Goal: Information Seeking & Learning: Learn about a topic

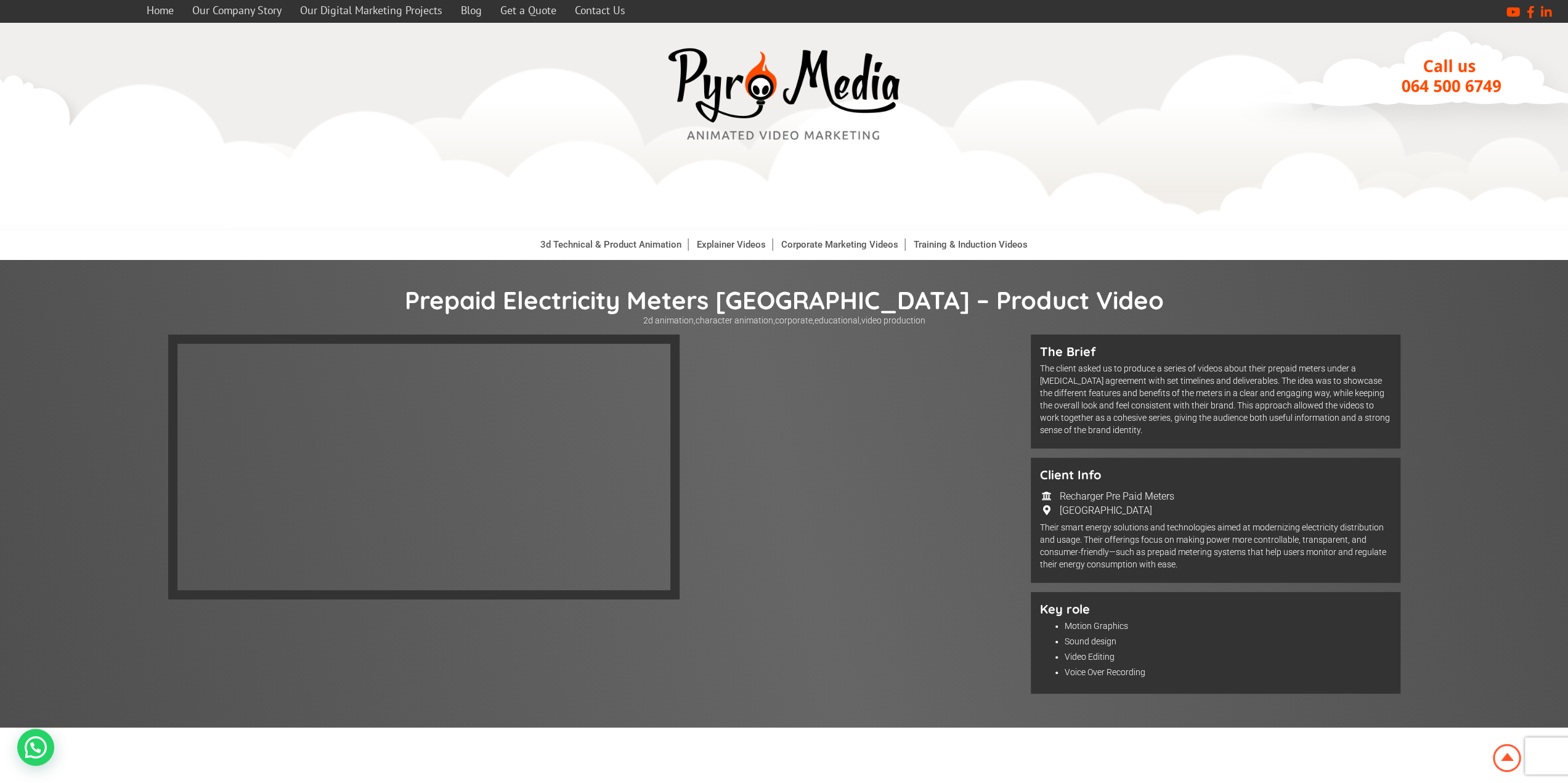
scroll to position [62, 0]
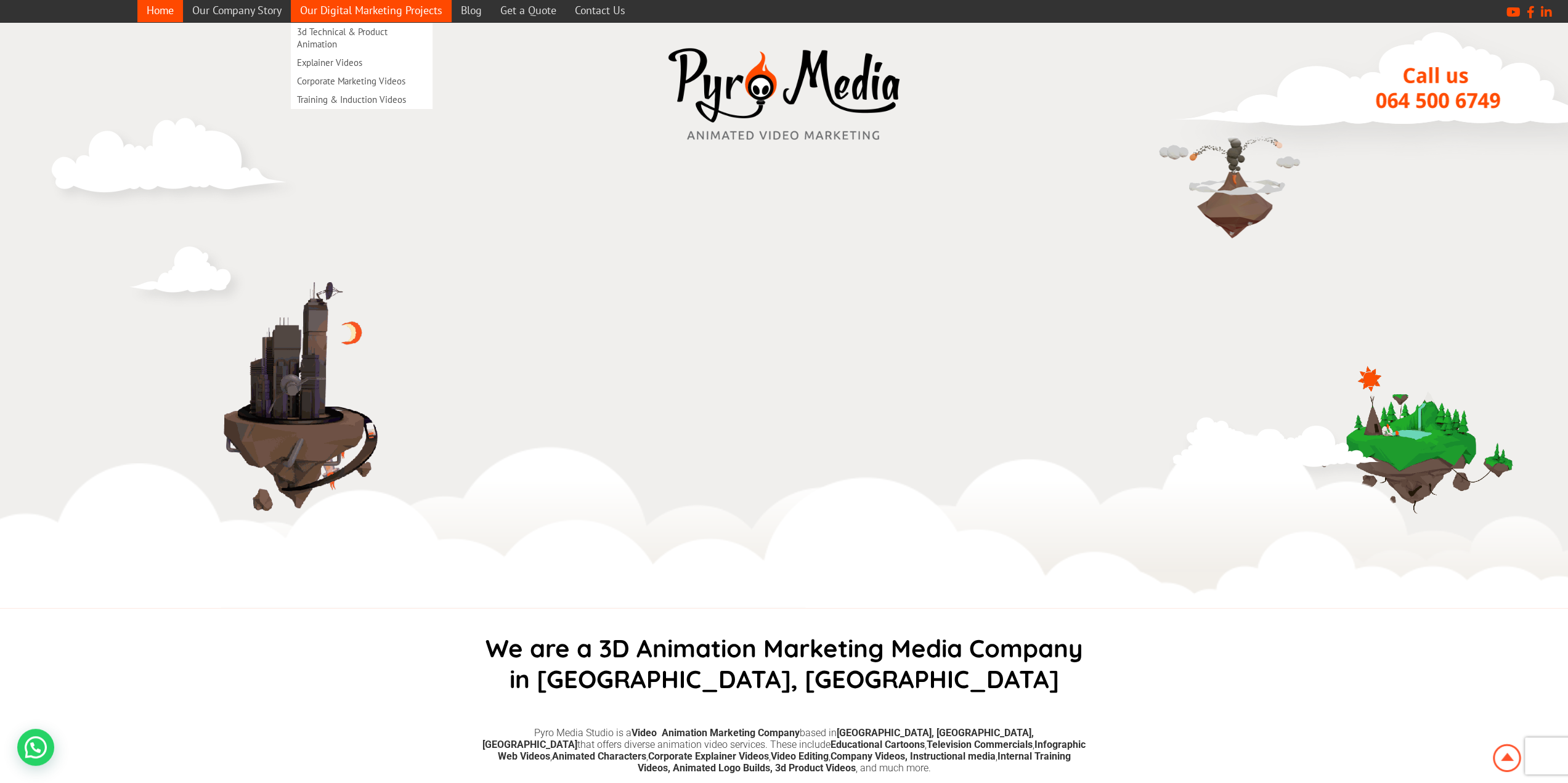
click at [390, 17] on link "Our Digital Marketing Projects" at bounding box center [371, 10] width 161 height 24
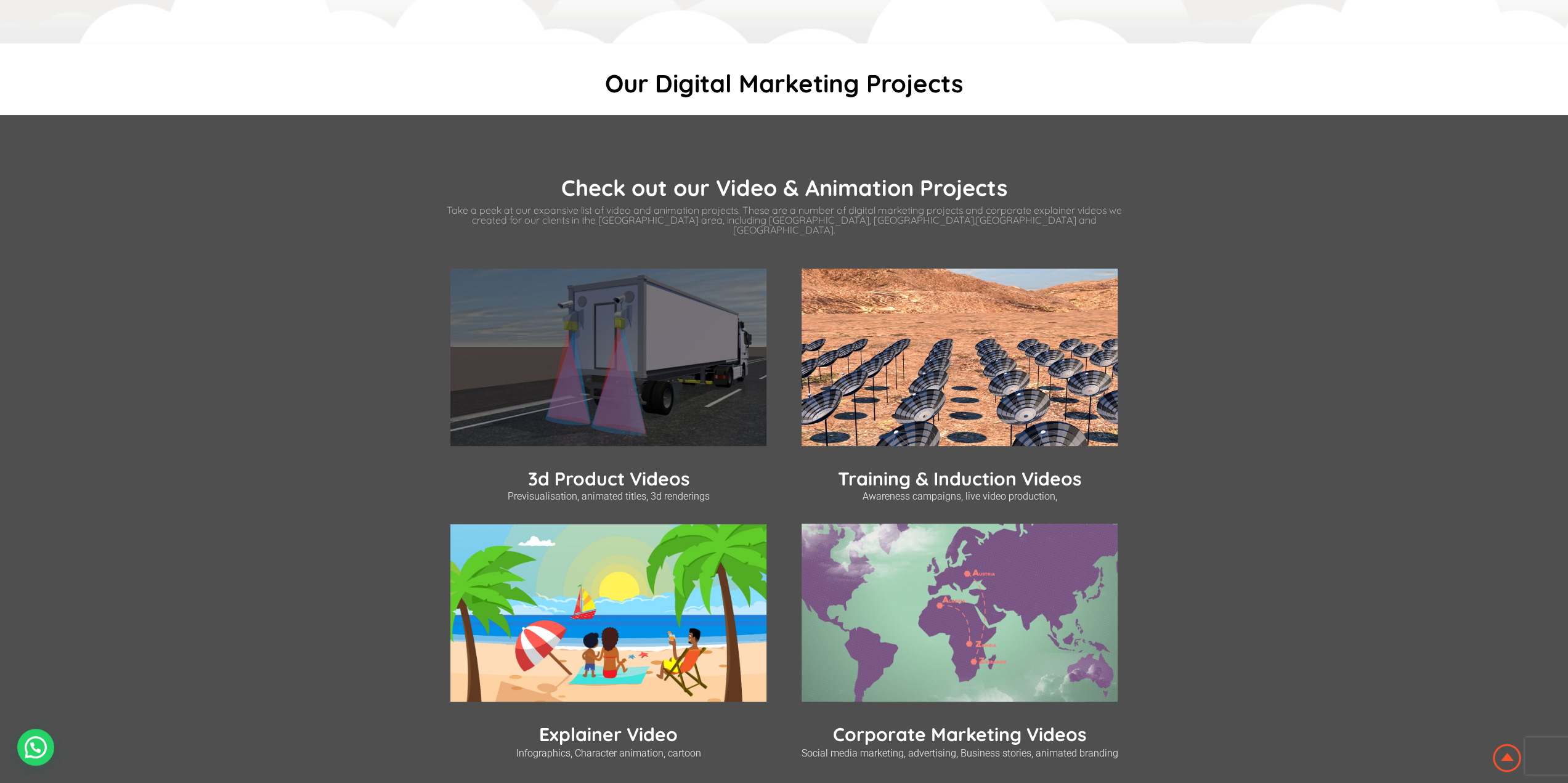
scroll to position [246, 0]
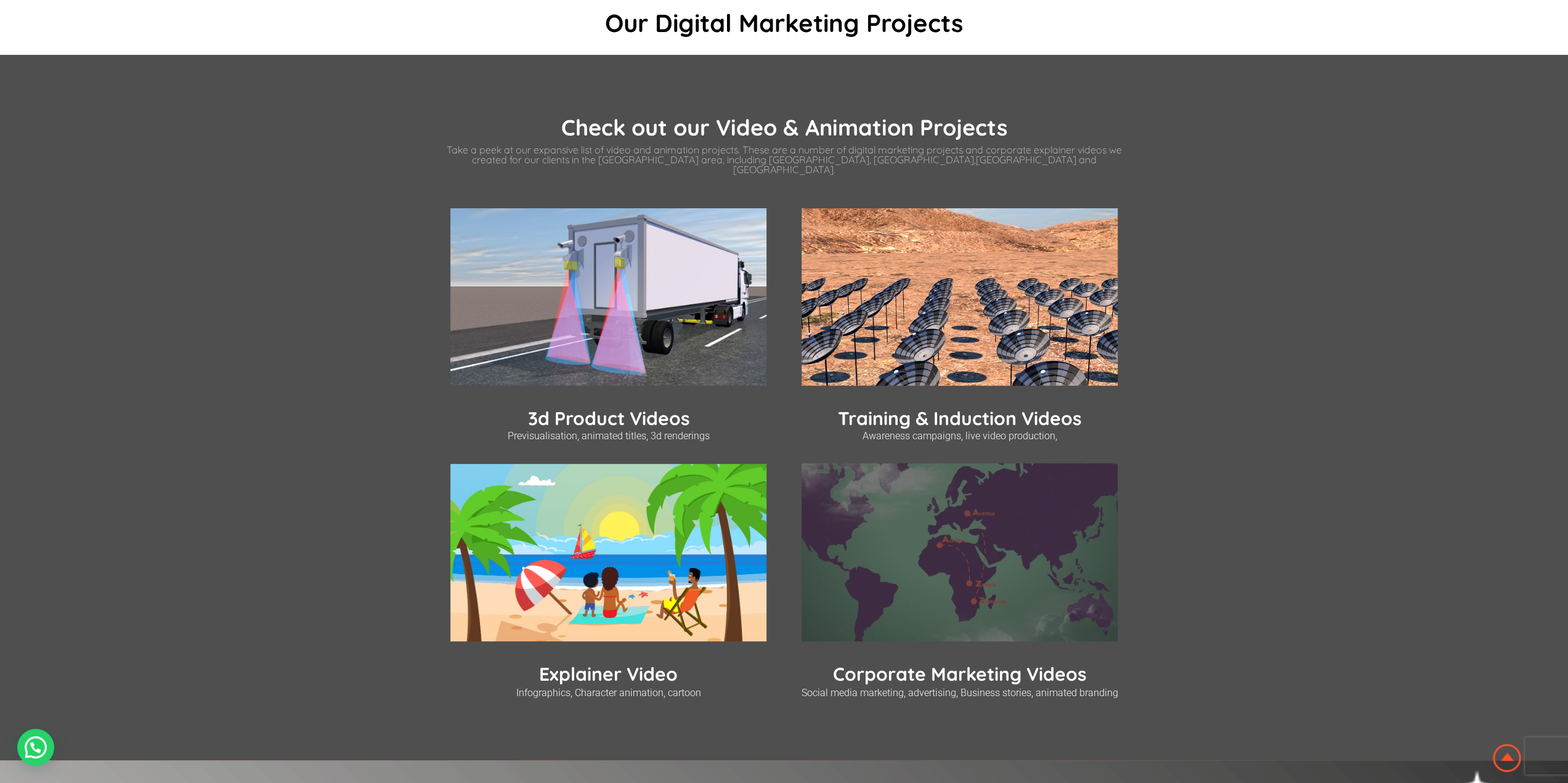
click at [850, 670] on link "Corporate Marketing Videos" at bounding box center [960, 674] width 253 height 24
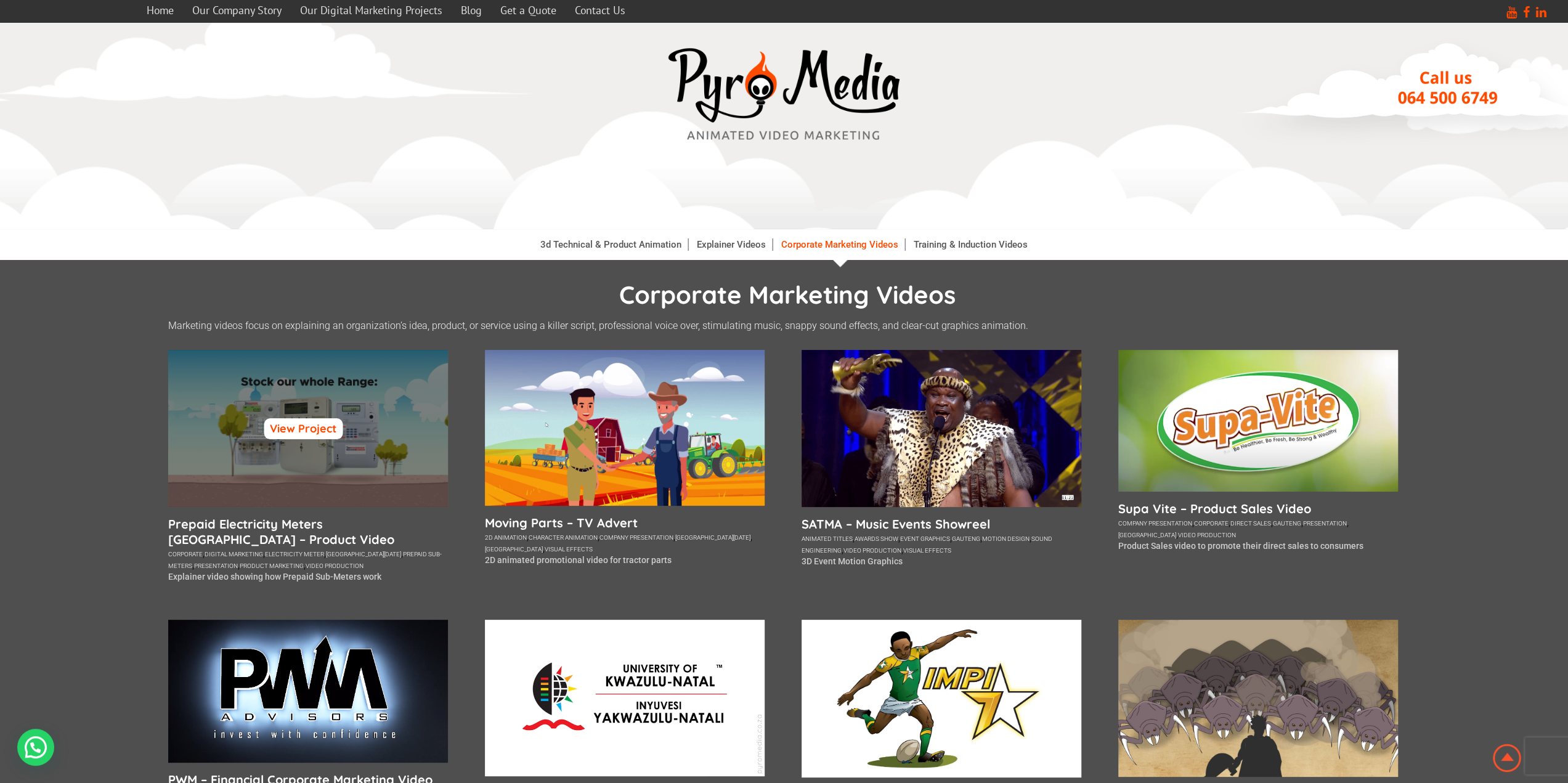
click at [322, 429] on link "View Project" at bounding box center [303, 429] width 79 height 21
